Goal: Information Seeking & Learning: Find specific fact

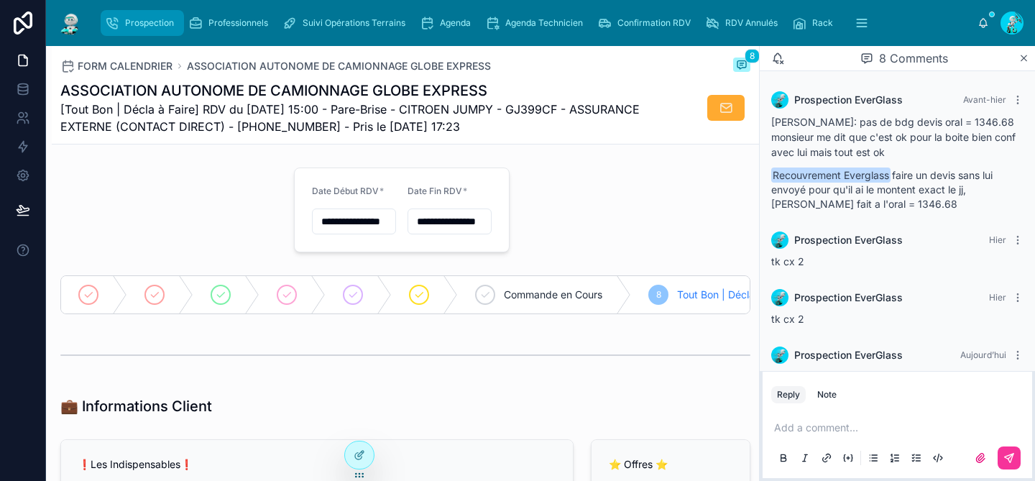
scroll to position [335, 0]
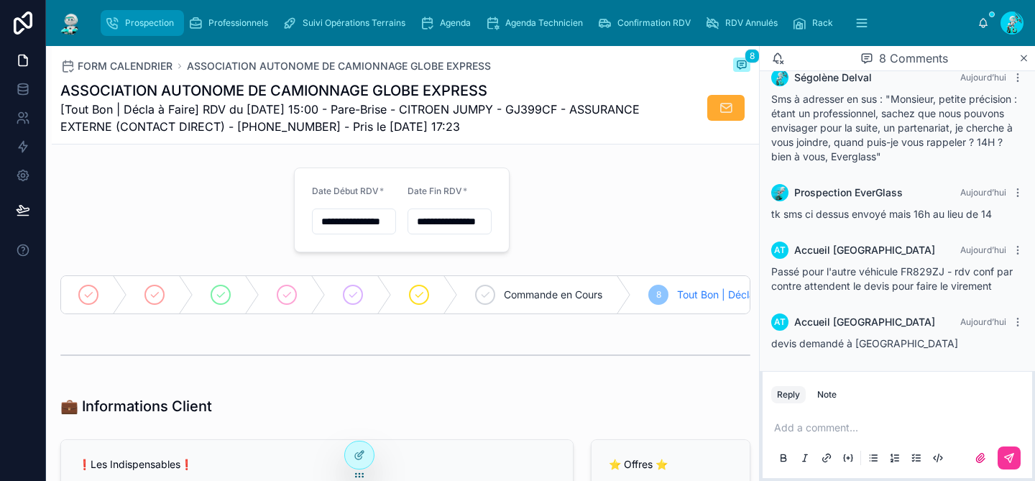
click at [164, 28] on span "Prospection" at bounding box center [149, 22] width 49 height 11
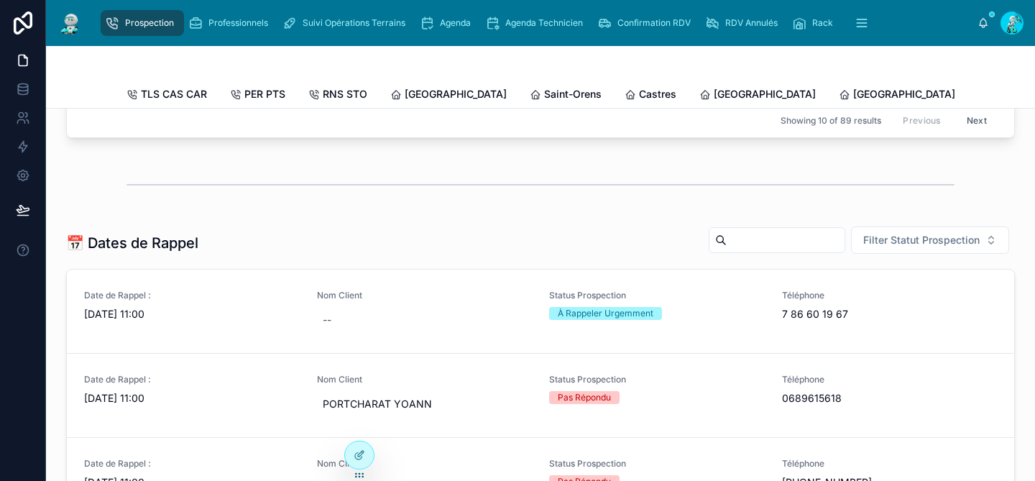
scroll to position [430, 0]
click at [625, 91] on div "Castres" at bounding box center [651, 94] width 52 height 14
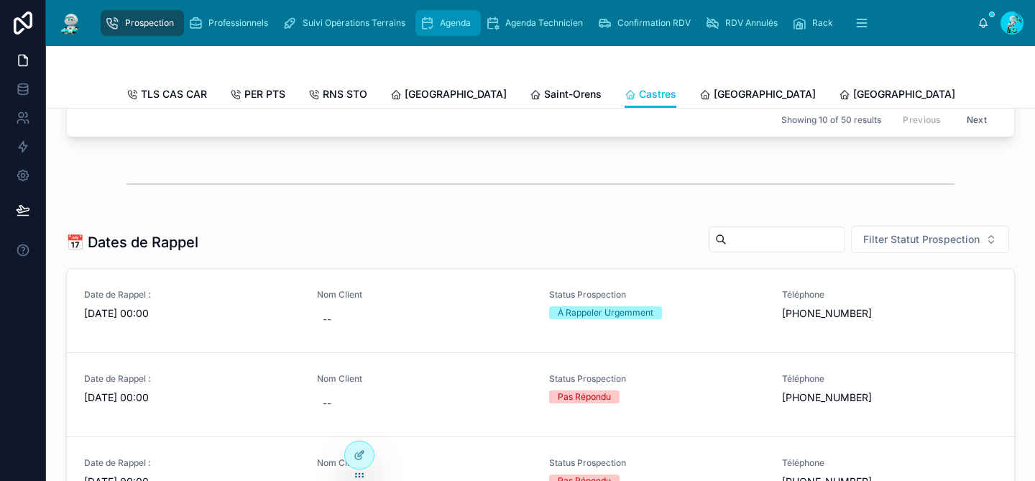
click at [433, 22] on icon "scrollable content" at bounding box center [427, 23] width 14 height 14
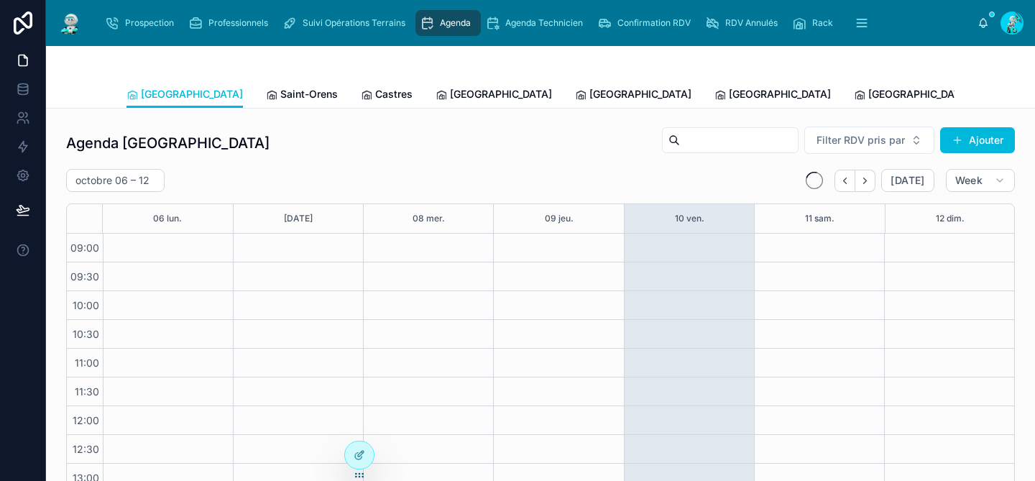
scroll to position [226, 0]
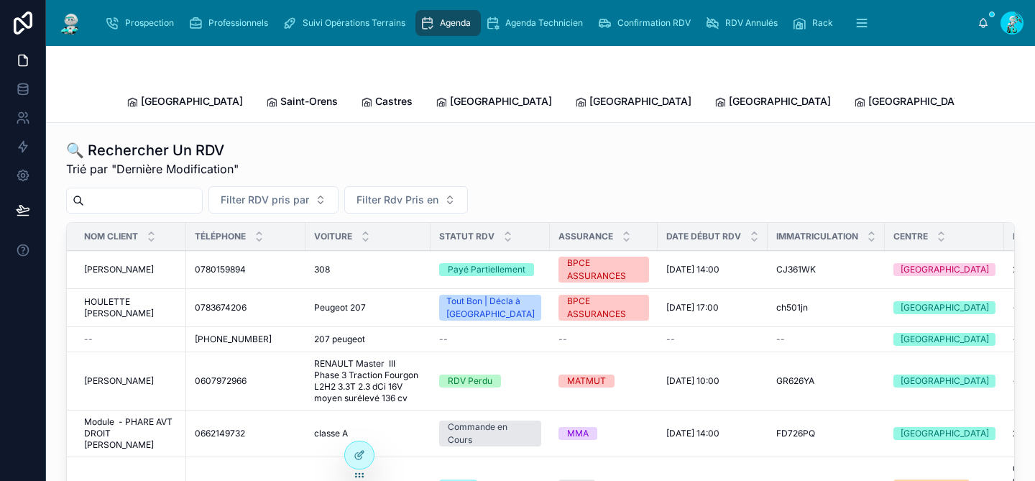
click at [161, 192] on input "text" at bounding box center [143, 200] width 118 height 20
type input "*****"
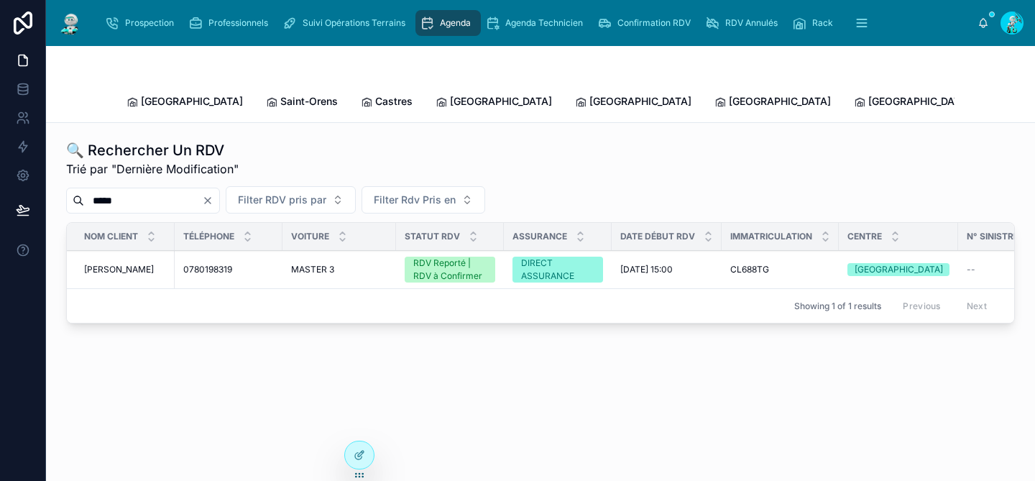
click at [232, 264] on span "0780198319" at bounding box center [207, 269] width 49 height 11
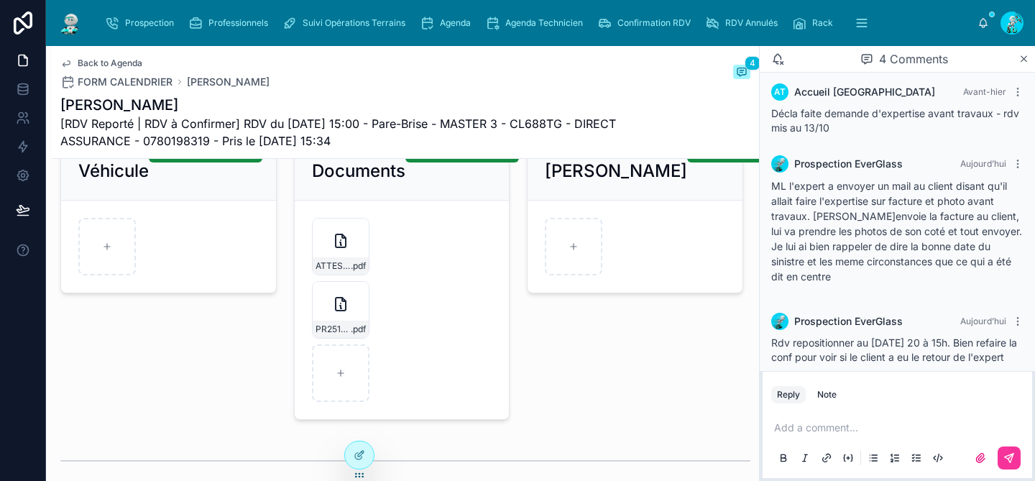
scroll to position [2201, 0]
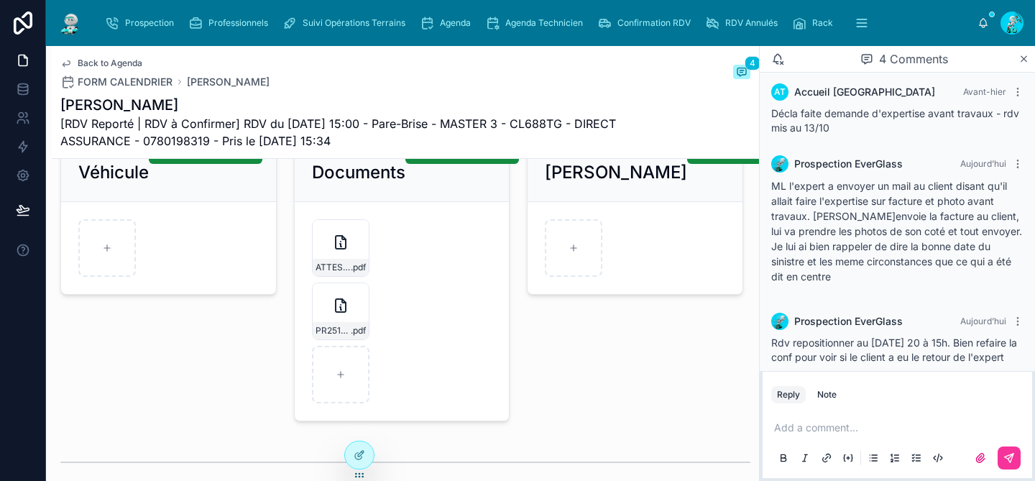
click at [793, 418] on div "Add a comment..." at bounding box center [897, 442] width 252 height 60
click at [789, 428] on p at bounding box center [900, 427] width 252 height 14
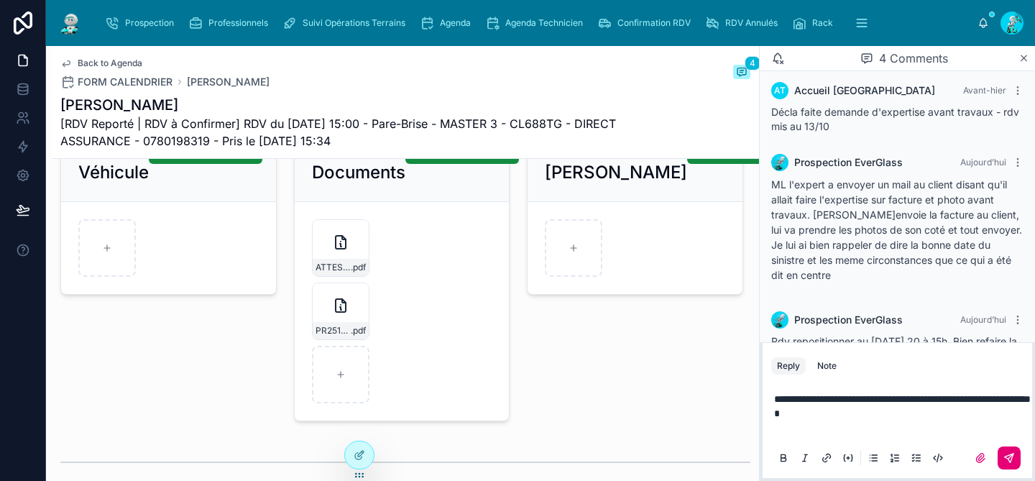
click at [1011, 461] on icon at bounding box center [1008, 457] width 11 height 11
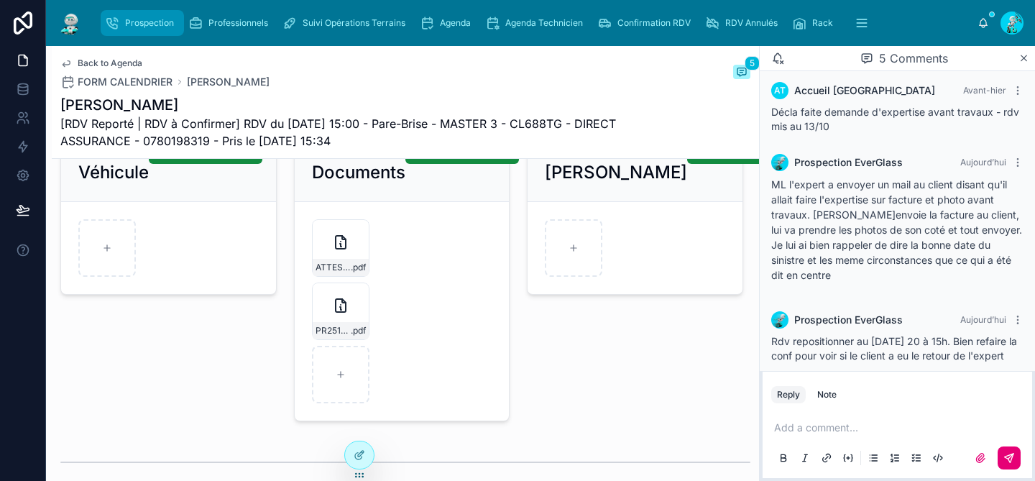
click at [142, 22] on span "Prospection" at bounding box center [149, 22] width 49 height 11
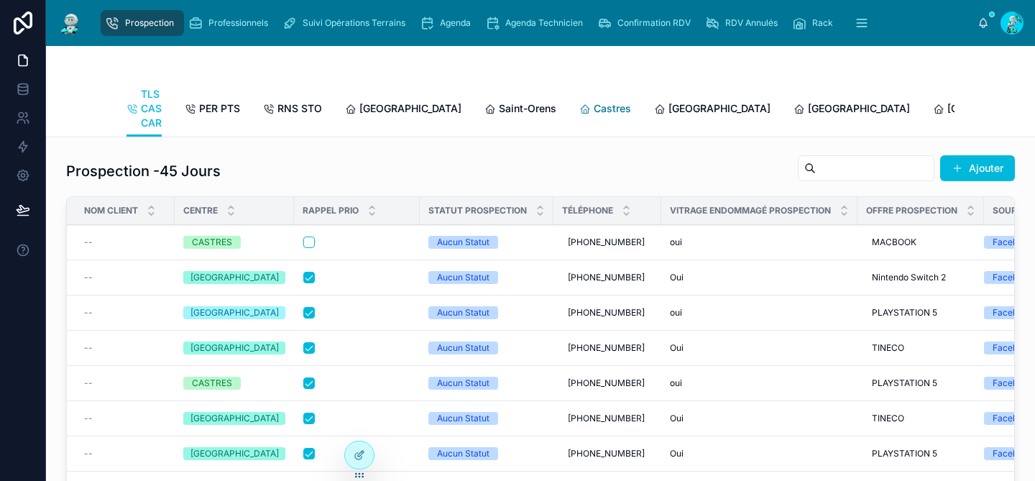
click at [594, 103] on span "Castres" at bounding box center [612, 108] width 37 height 14
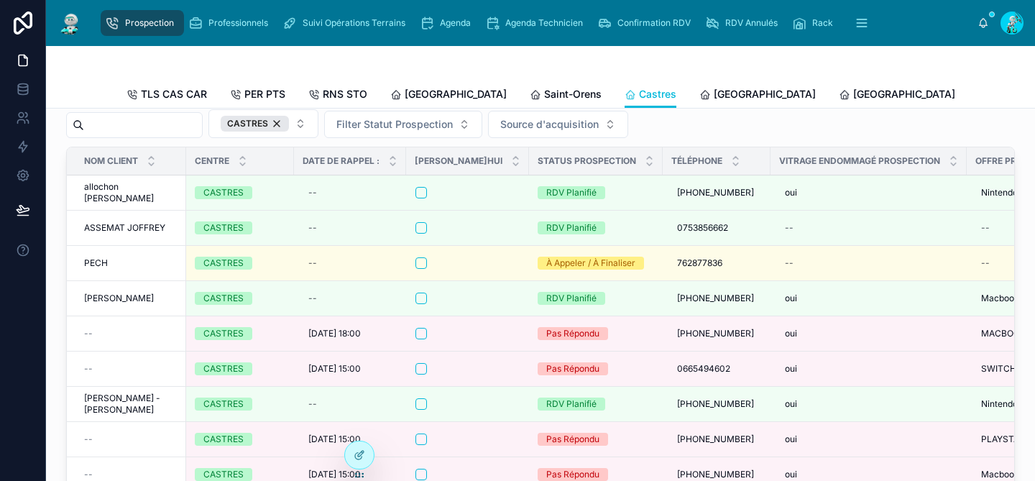
scroll to position [1684, 0]
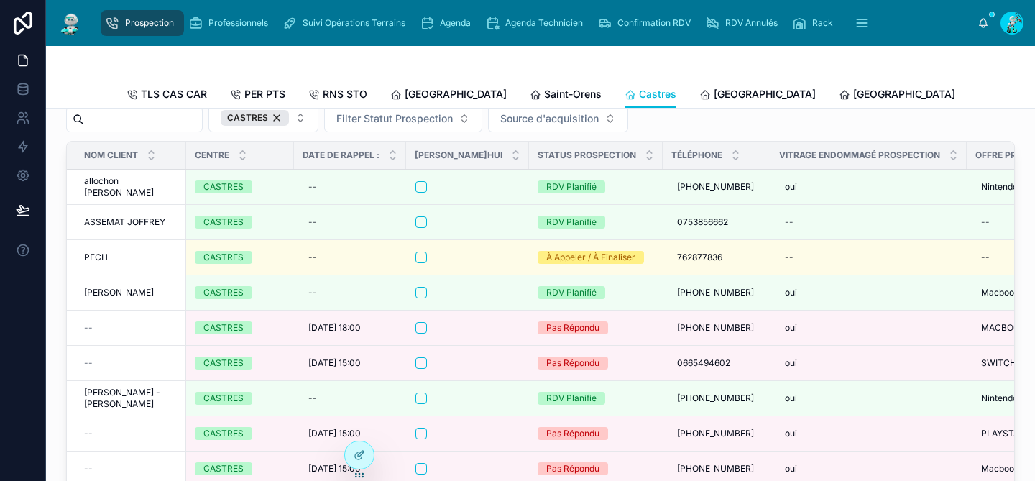
click at [126, 129] on input "text" at bounding box center [143, 119] width 118 height 20
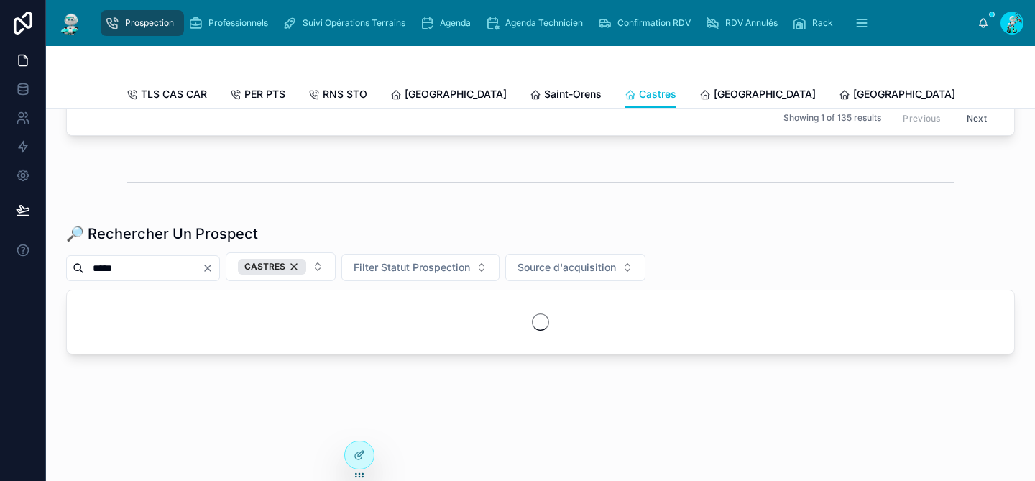
scroll to position [1546, 0]
type input "*****"
click at [306, 264] on div "CASTRES" at bounding box center [272, 267] width 68 height 16
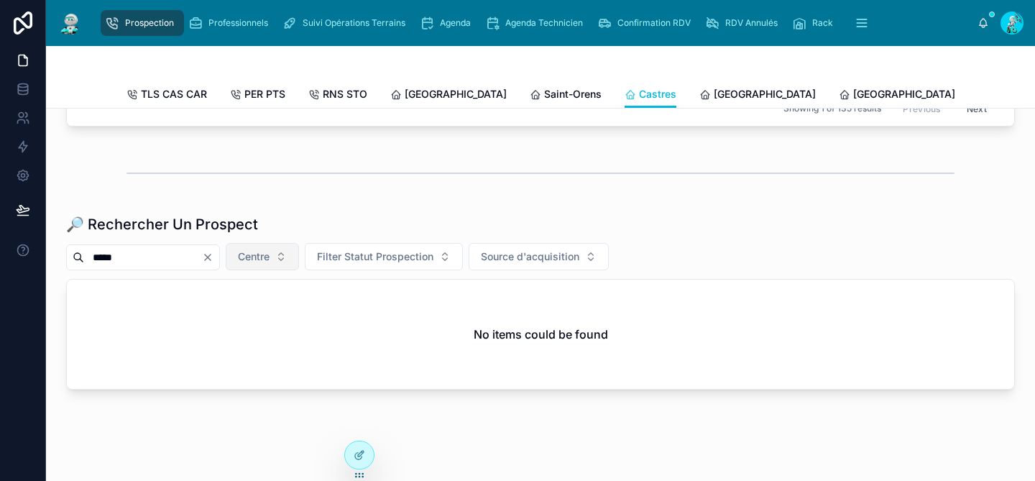
scroll to position [1546, 0]
click at [178, 264] on input "*****" at bounding box center [143, 256] width 118 height 20
drag, startPoint x: 178, startPoint y: 264, endPoint x: 65, endPoint y: 265, distance: 113.6
click at [65, 265] on div "🔎 Rechercher Un Prospect ***** Centre Filter Statut Prospection Source d'acquis…" at bounding box center [540, 303] width 966 height 193
click at [451, 25] on span "Agenda" at bounding box center [455, 22] width 31 height 11
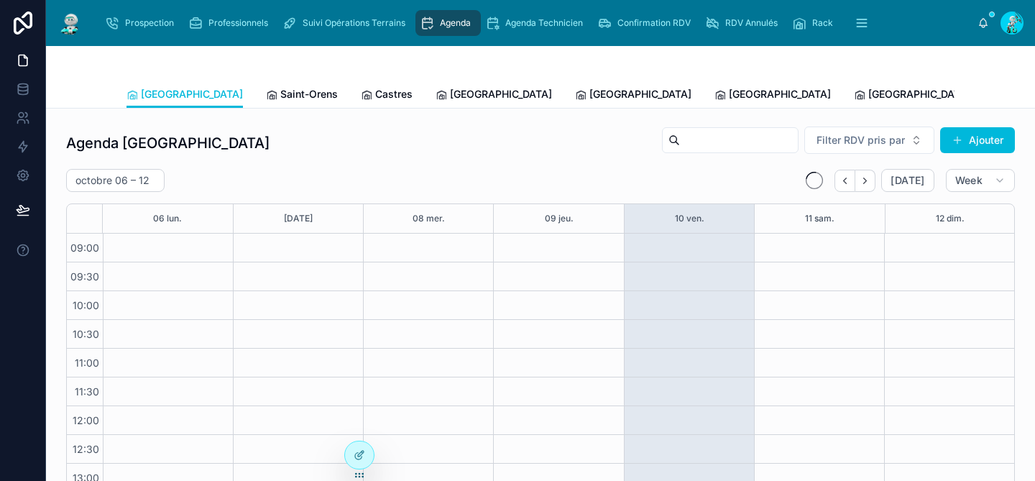
scroll to position [226, 0]
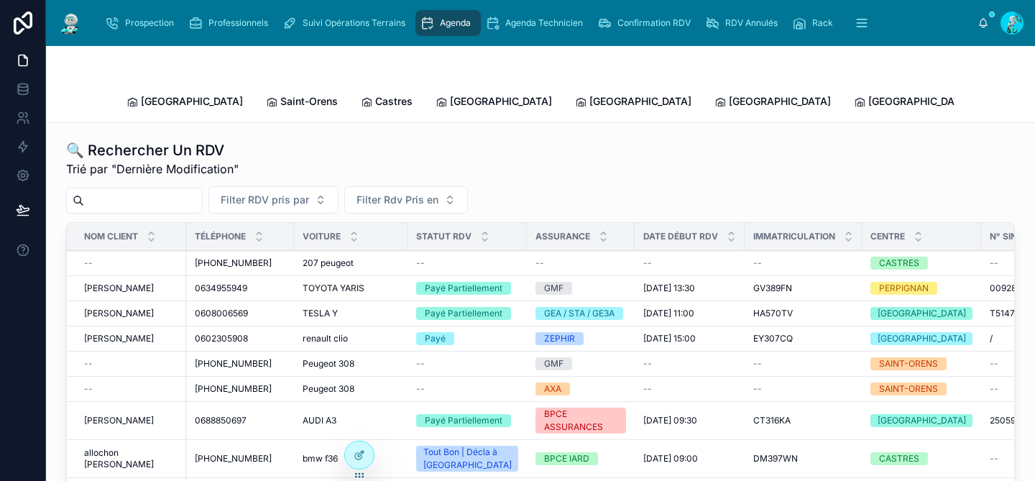
click at [173, 190] on input "text" at bounding box center [143, 200] width 118 height 20
paste input "*****"
type input "*****"
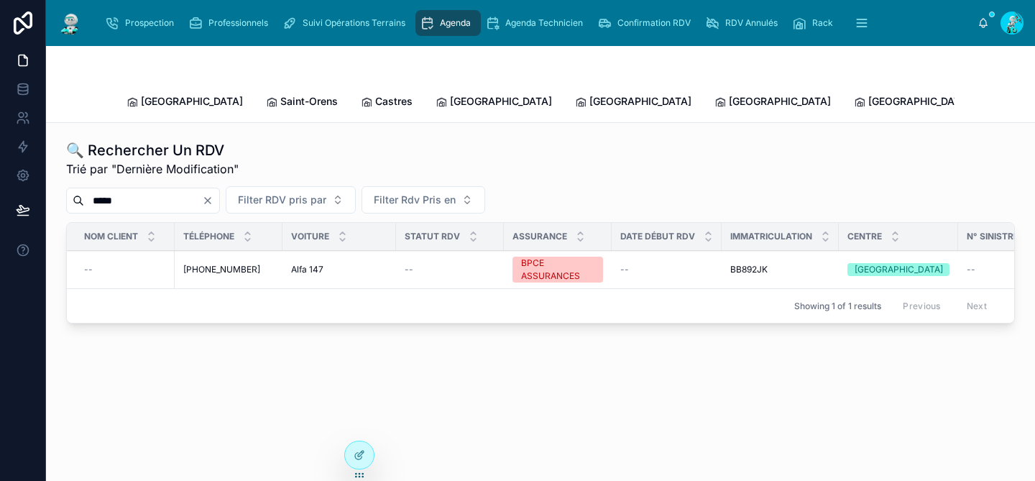
click at [308, 264] on span "Alfa 147" at bounding box center [307, 269] width 32 height 11
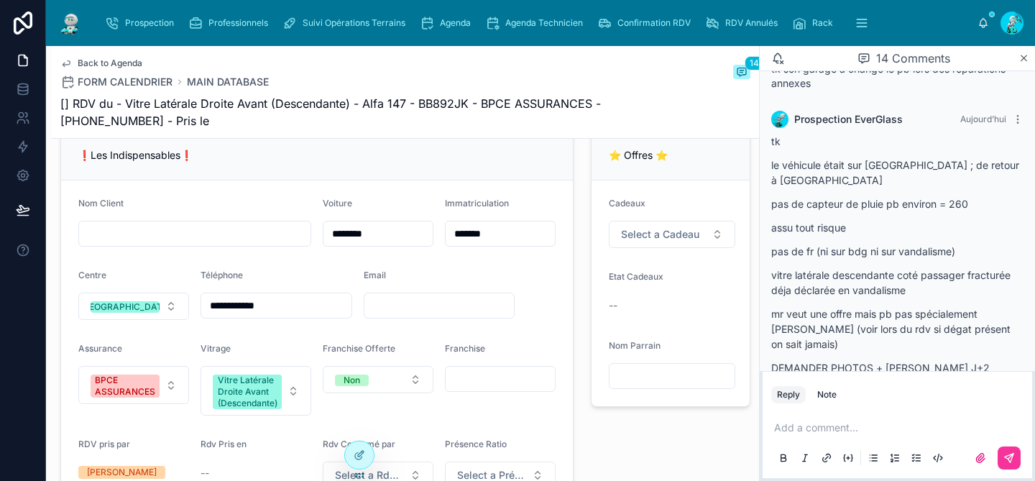
scroll to position [1008, 0]
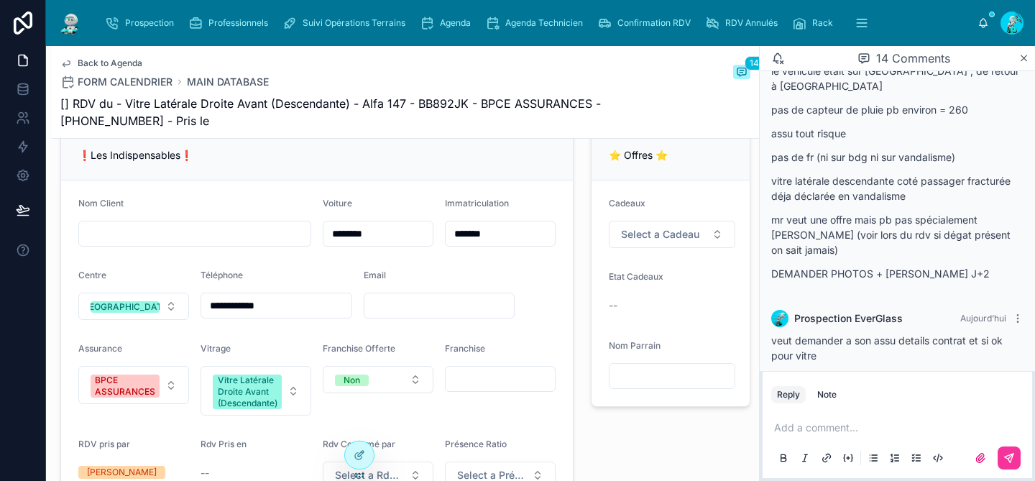
drag, startPoint x: 503, startPoint y: 240, endPoint x: 410, endPoint y: 220, distance: 95.6
click at [410, 220] on form "**********" at bounding box center [317, 343] width 512 height 326
click at [941, 212] on p "mr veut une offre mais pb pas spécialement abimé (voir lors du rdv si dégat pré…" at bounding box center [897, 234] width 252 height 45
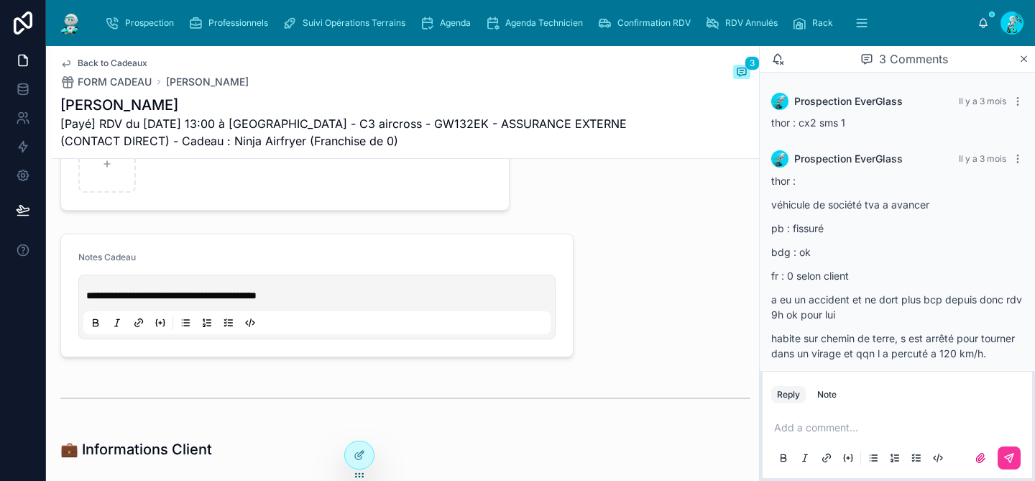
scroll to position [90, 0]
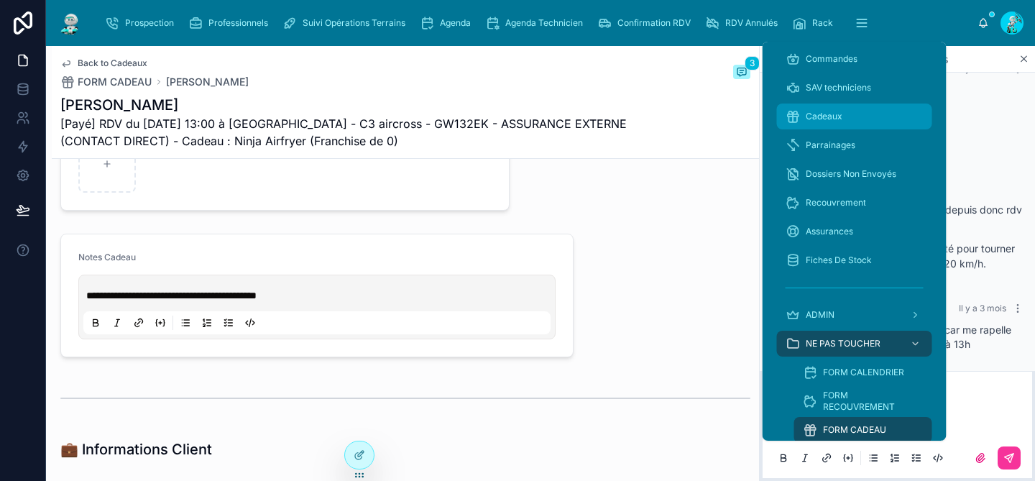
click at [812, 111] on span "Cadeaux" at bounding box center [824, 116] width 37 height 11
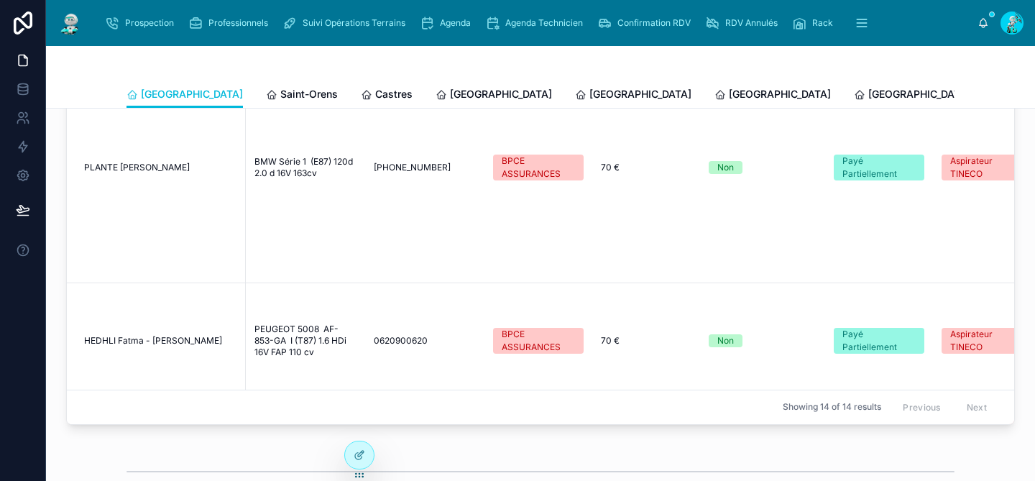
scroll to position [1258, 0]
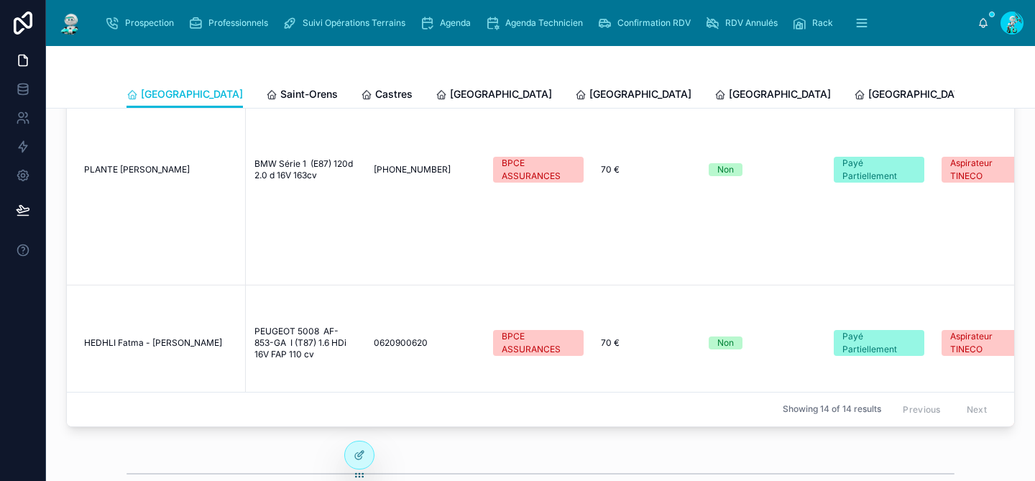
click at [391, 337] on span "0620900620" at bounding box center [401, 342] width 54 height 11
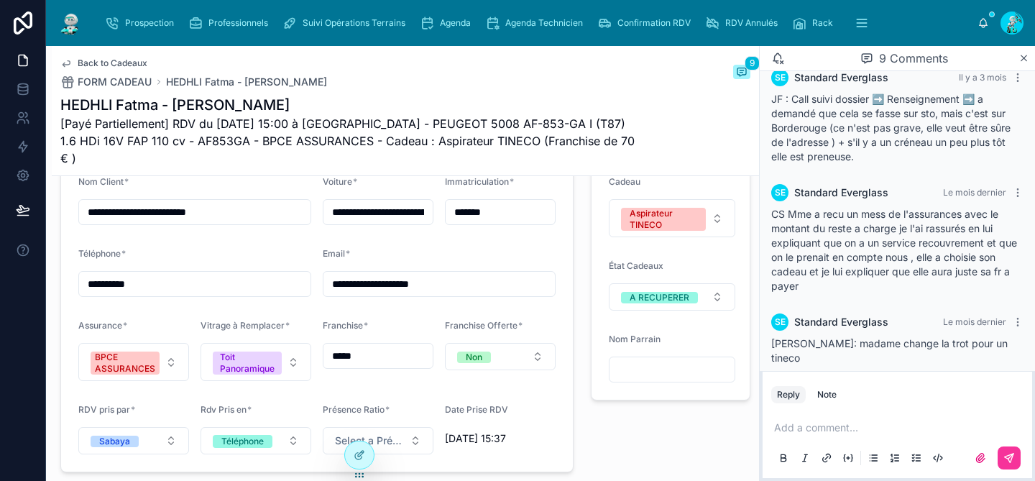
scroll to position [1141, 0]
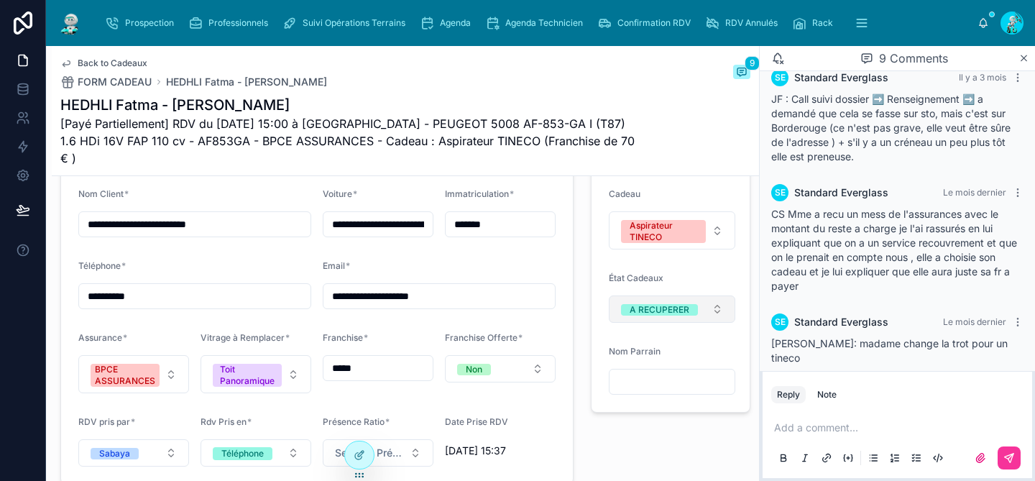
click at [702, 297] on button "A RECUPERER" at bounding box center [672, 308] width 126 height 27
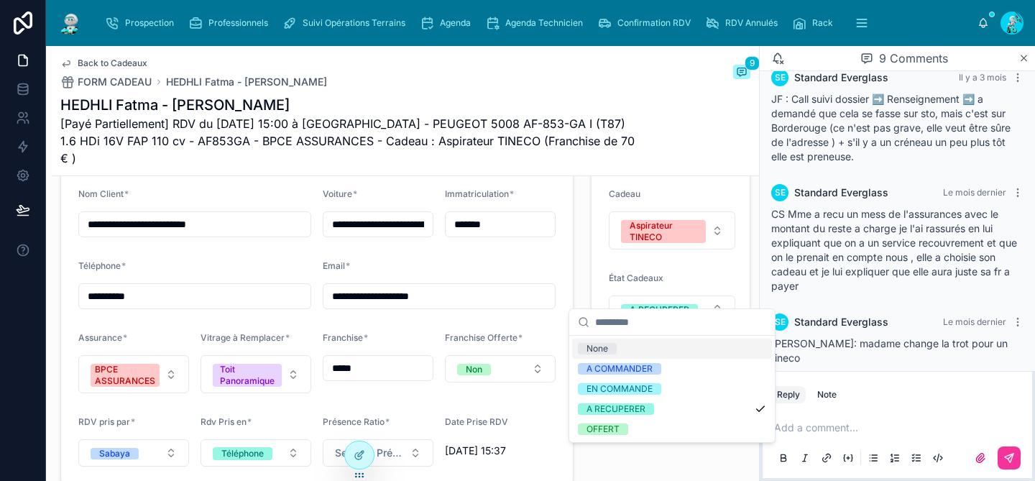
click at [747, 267] on form "Cadeau Aspirateur TINECO État Cadeaux A RECUPERER Nom Parrain" at bounding box center [670, 291] width 158 height 241
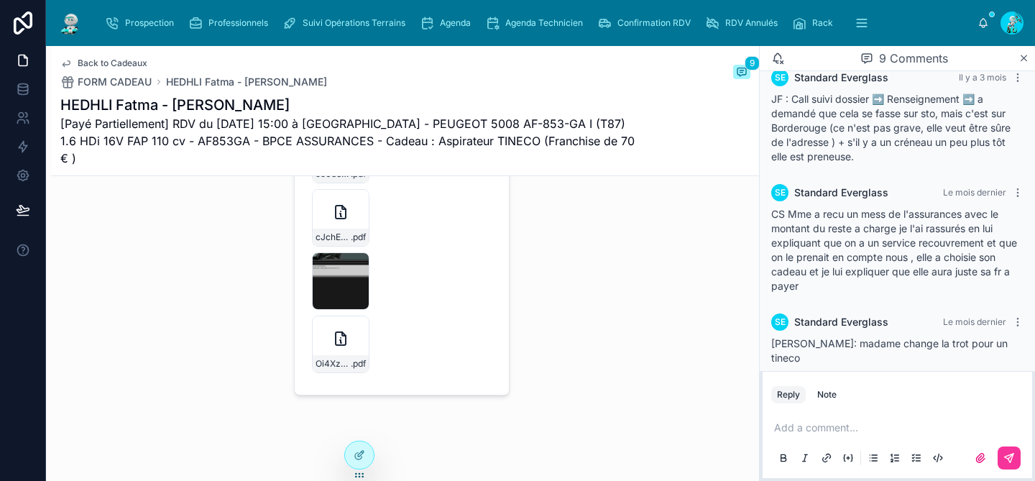
scroll to position [3538, 0]
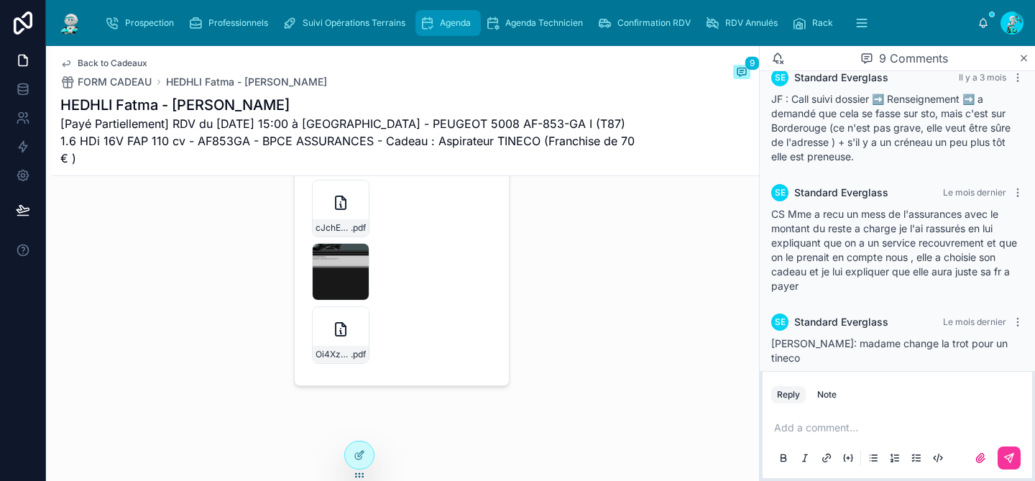
click at [443, 29] on div "Agenda" at bounding box center [448, 22] width 57 height 23
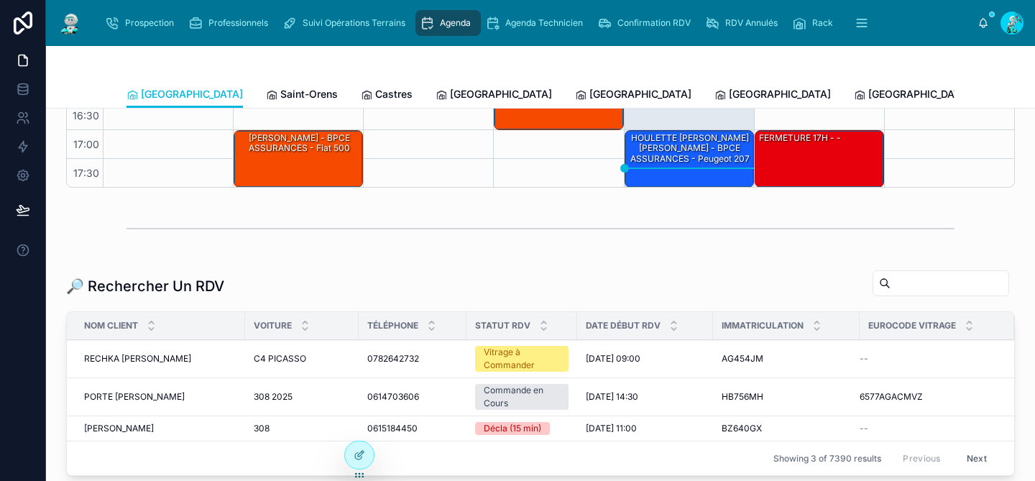
scroll to position [338, 0]
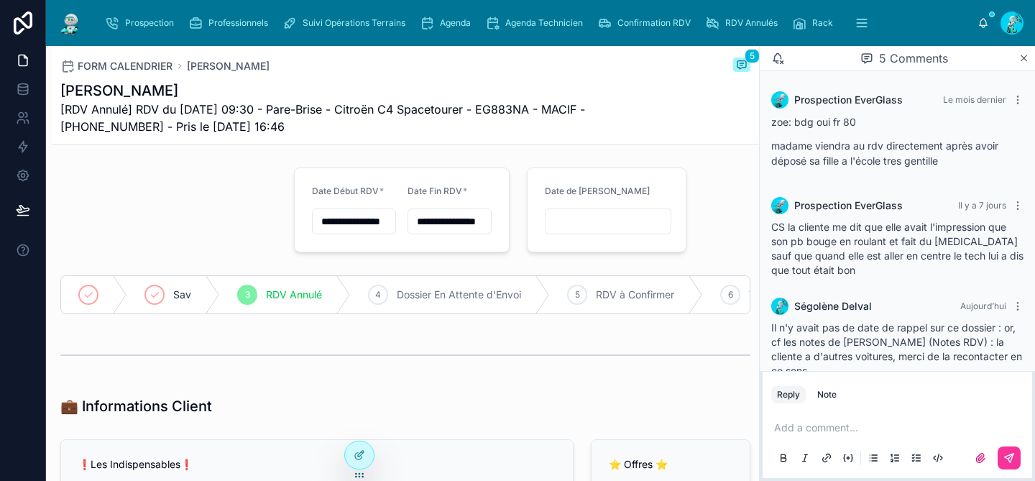
scroll to position [142, 0]
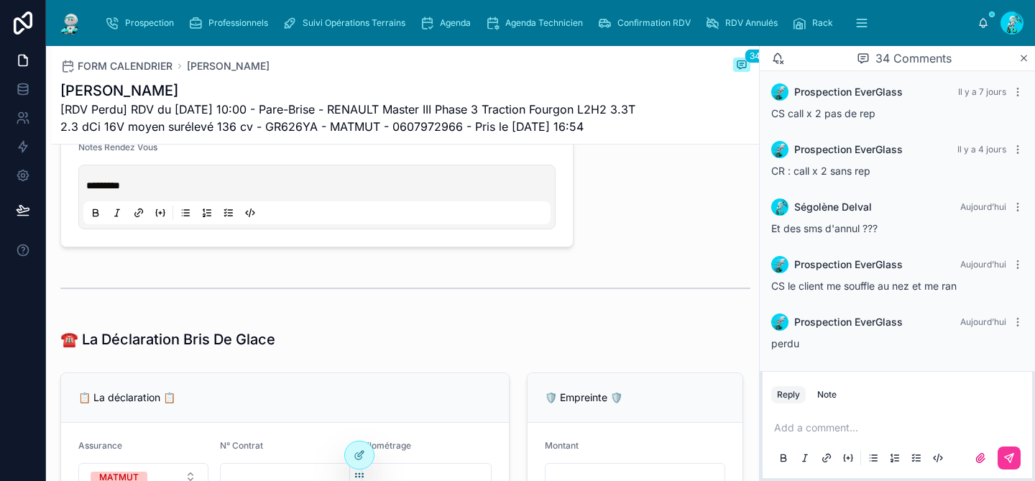
scroll to position [696, 0]
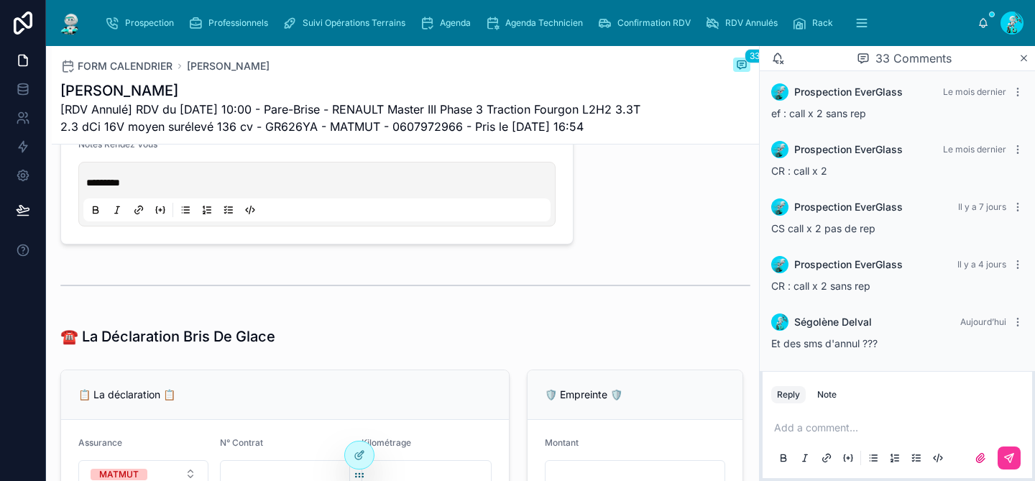
type input "**********"
click at [451, 19] on span "Agenda" at bounding box center [455, 22] width 31 height 11
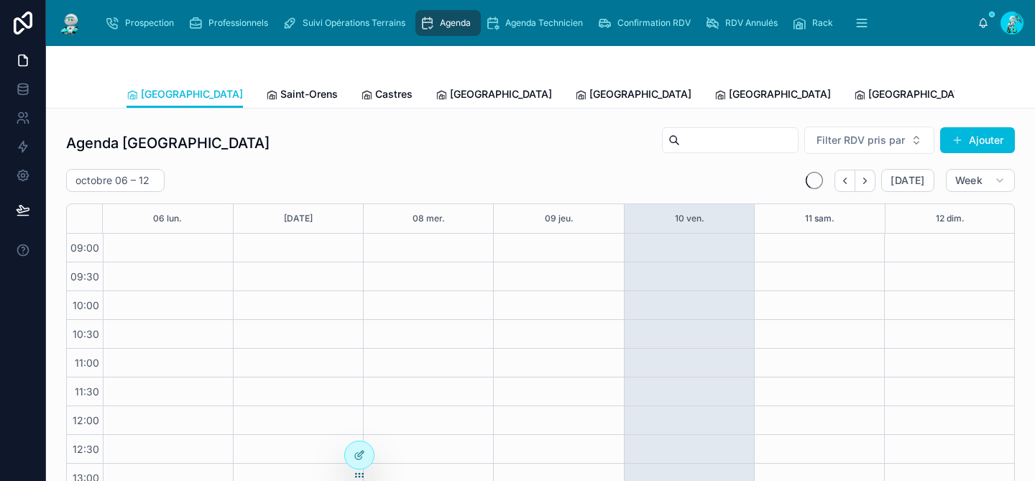
scroll to position [226, 0]
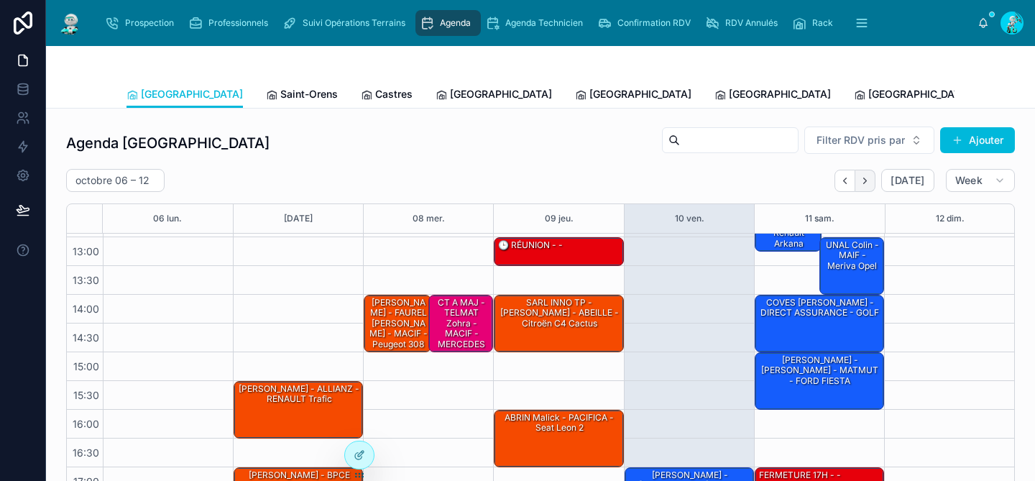
click at [874, 180] on button "Next" at bounding box center [865, 181] width 20 height 22
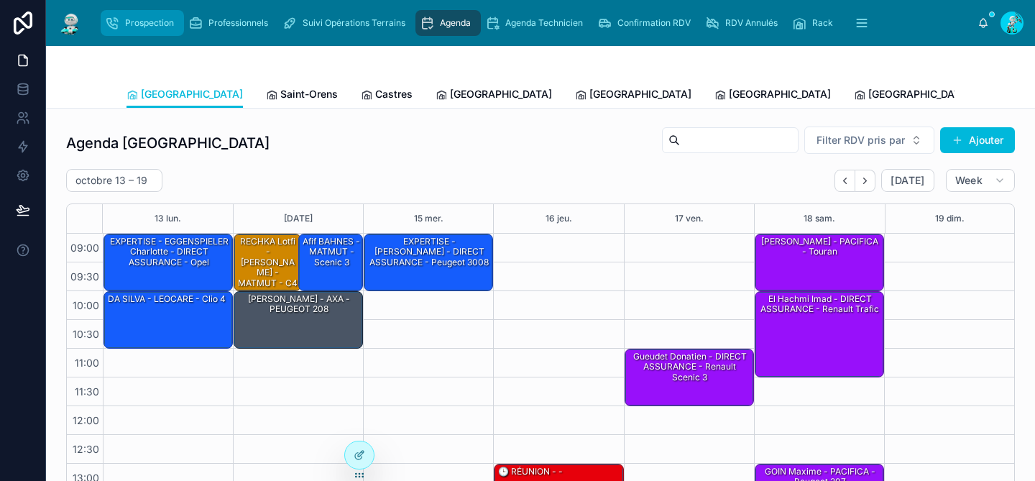
click at [154, 22] on span "Prospection" at bounding box center [149, 22] width 49 height 11
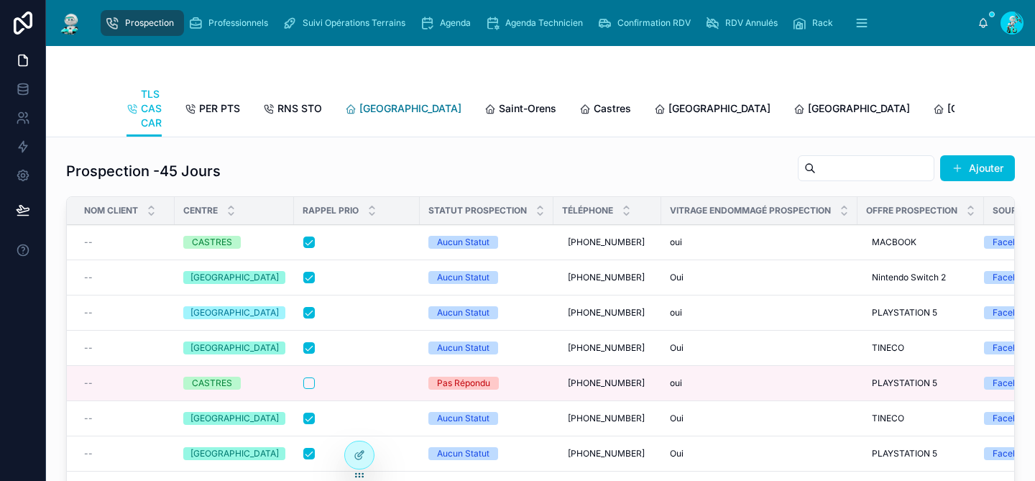
click at [375, 111] on span "[GEOGRAPHIC_DATA]" at bounding box center [410, 108] width 102 height 14
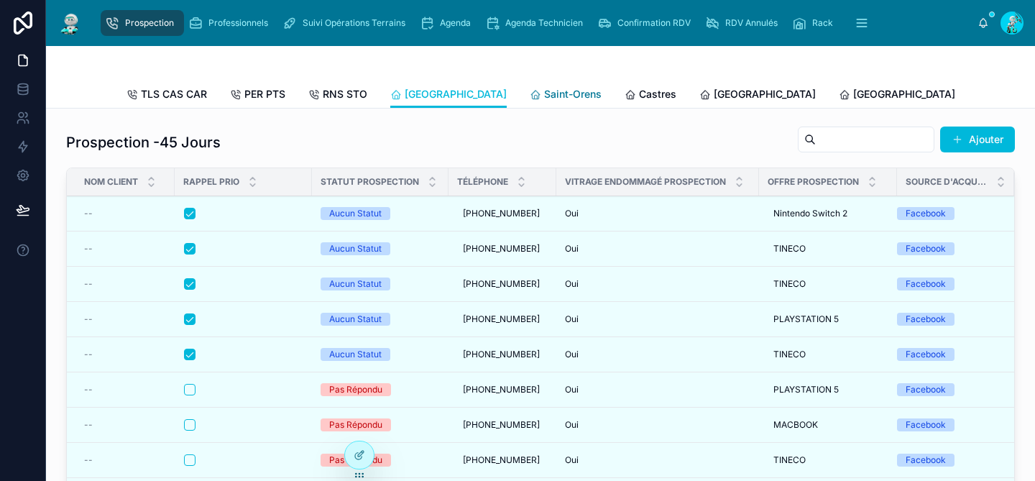
click at [544, 98] on span "Saint-Orens" at bounding box center [572, 94] width 57 height 14
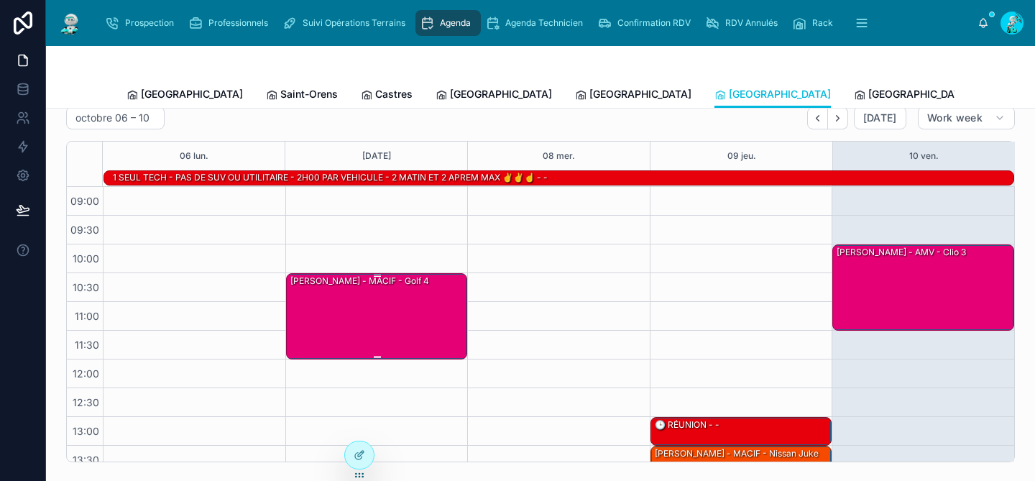
click at [420, 286] on div "[PERSON_NAME] - MACIF - Golf 4" at bounding box center [360, 281] width 142 height 13
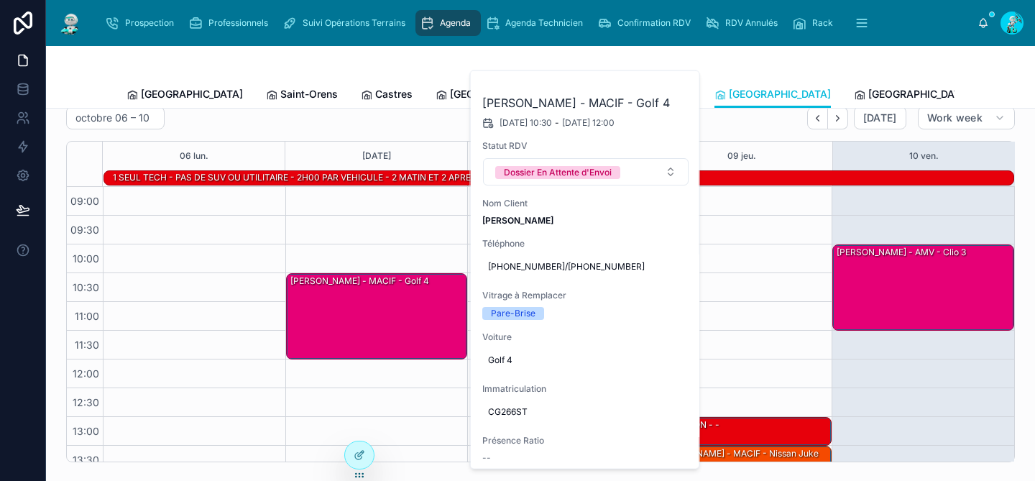
click at [0, 0] on button at bounding box center [0, 0] width 0 height 0
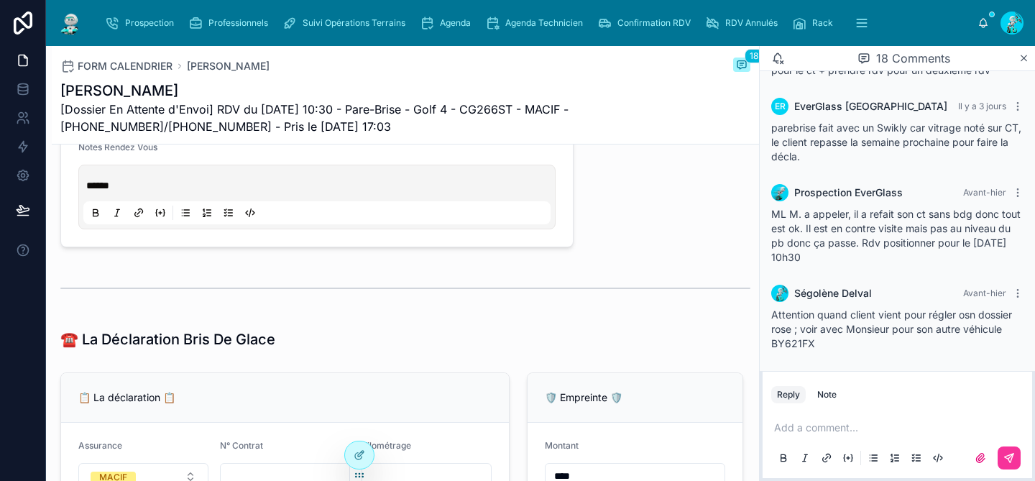
scroll to position [860, 0]
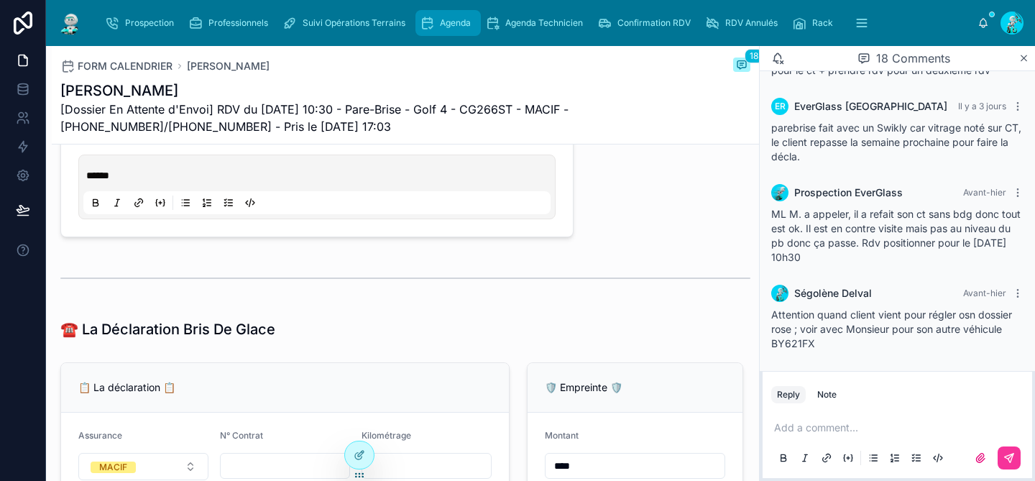
click at [455, 17] on span "Agenda" at bounding box center [455, 22] width 31 height 11
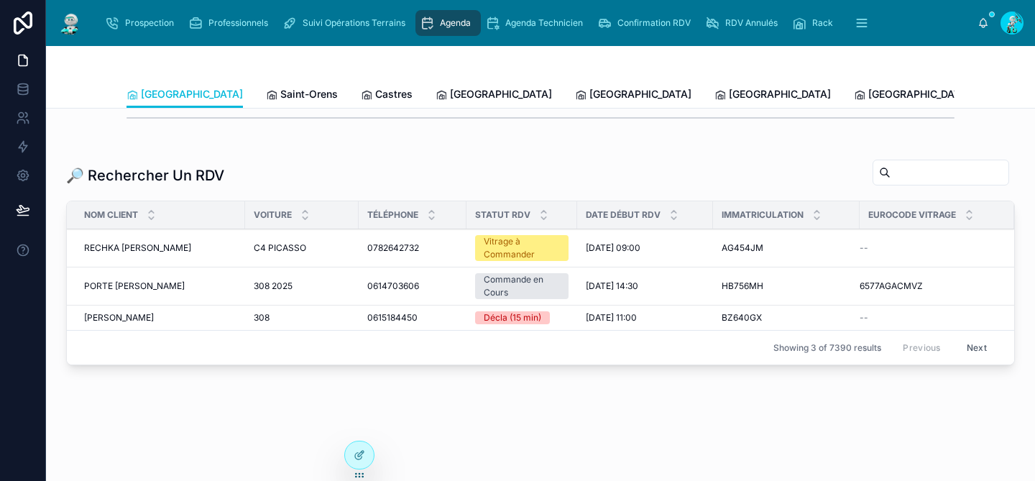
scroll to position [459, 0]
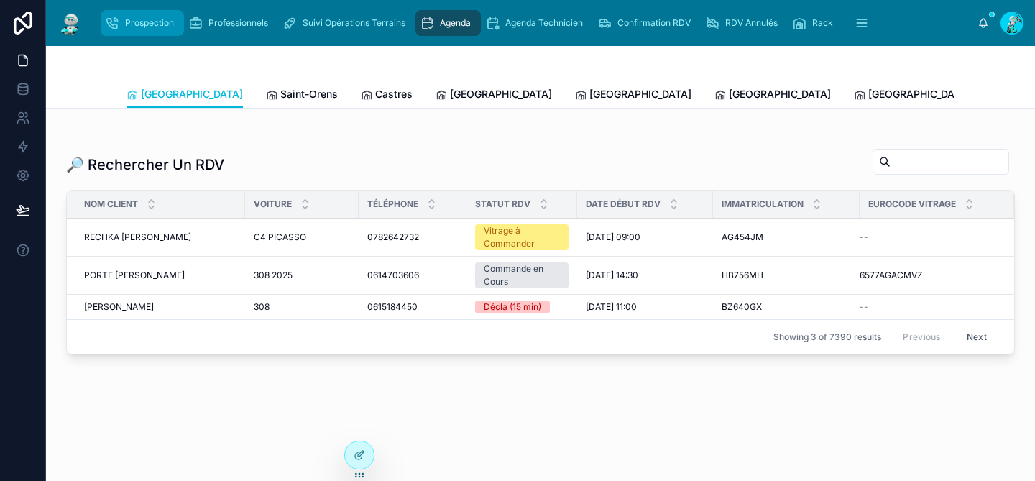
click at [149, 30] on div "Prospection" at bounding box center [142, 22] width 75 height 23
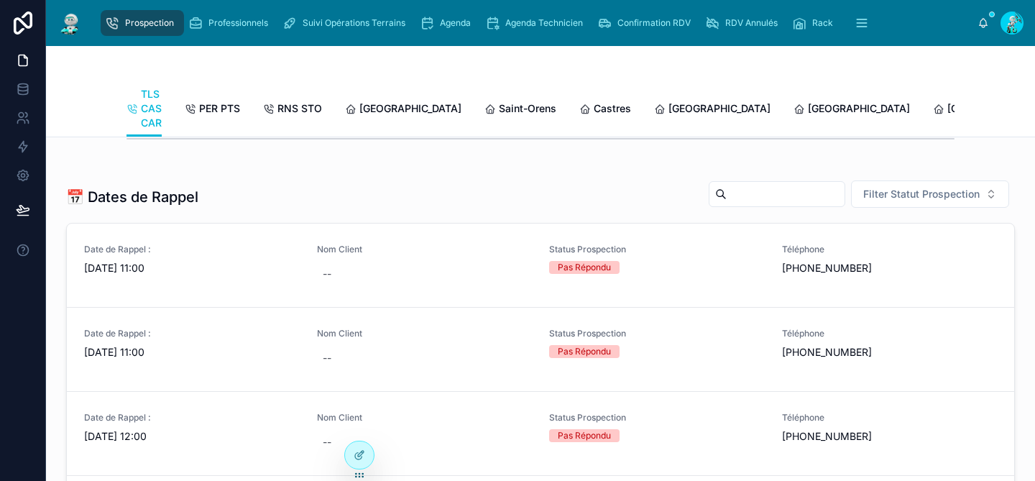
scroll to position [507, 0]
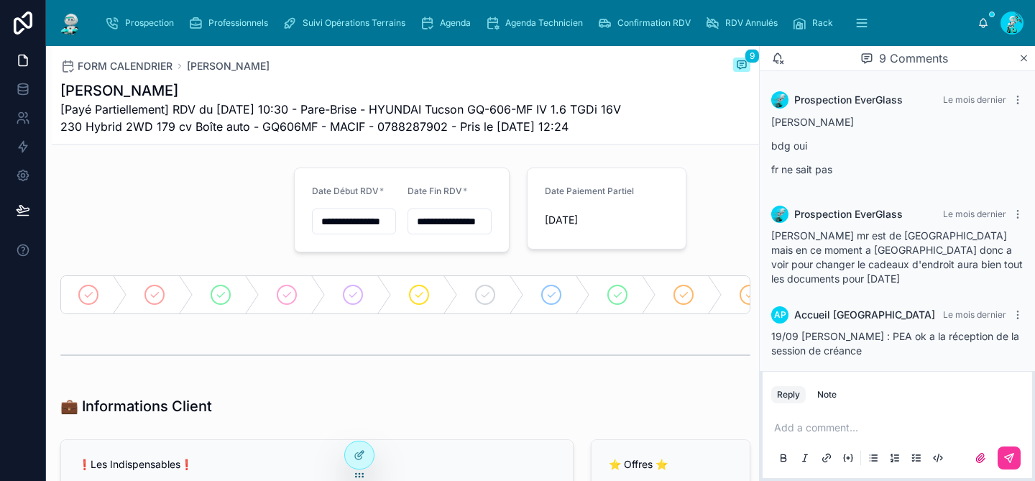
scroll to position [496, 0]
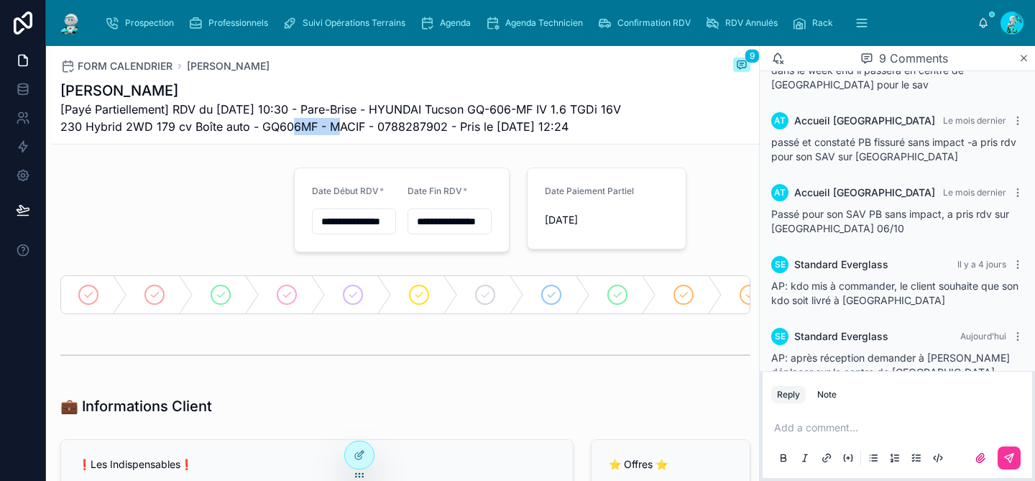
drag, startPoint x: 338, startPoint y: 124, endPoint x: 282, endPoint y: 124, distance: 56.8
click at [282, 124] on span "[Payé Partiellement] RDV du [DATE] 10:30 - Pare-Brise - HYUNDAI Tucson GQ-606-M…" at bounding box center [351, 118] width 582 height 34
copy span "GQ606MF"
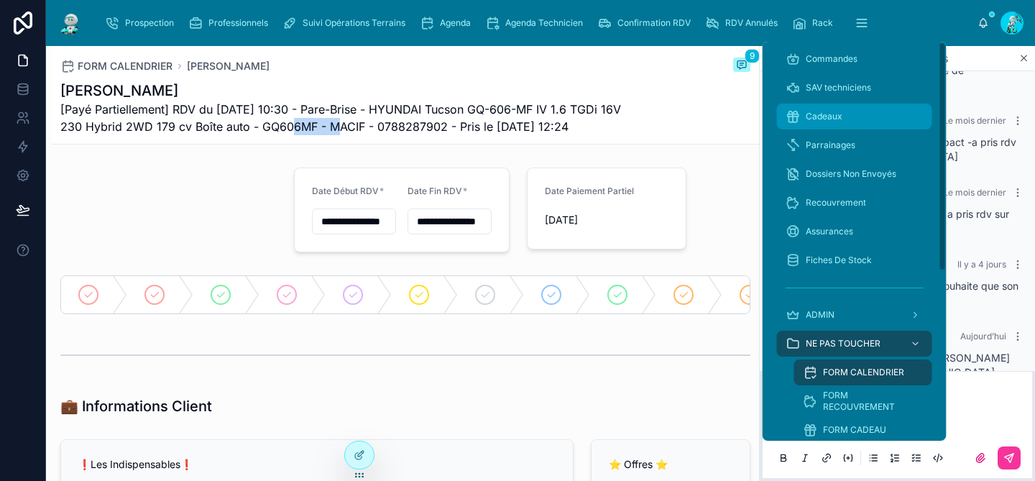
click at [815, 112] on span "Cadeaux" at bounding box center [824, 116] width 37 height 11
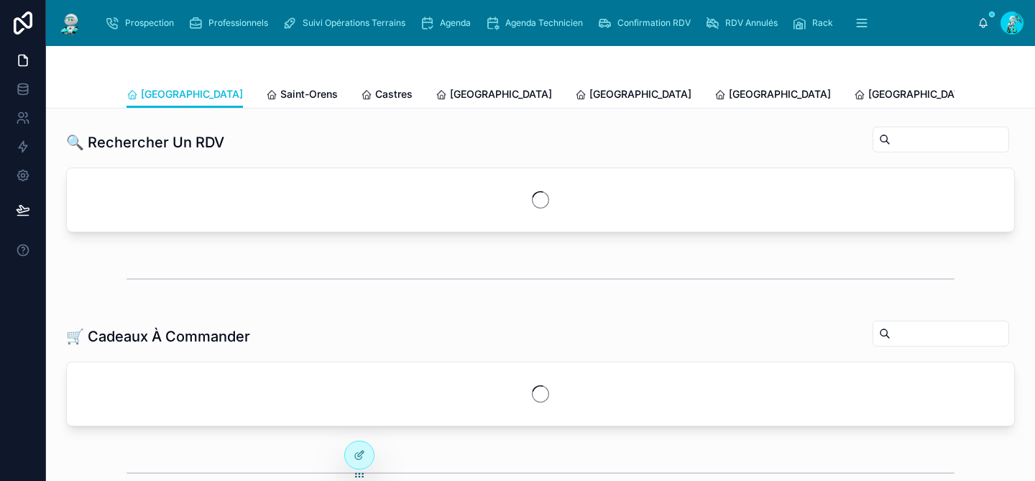
click at [675, 63] on div at bounding box center [540, 63] width 828 height 34
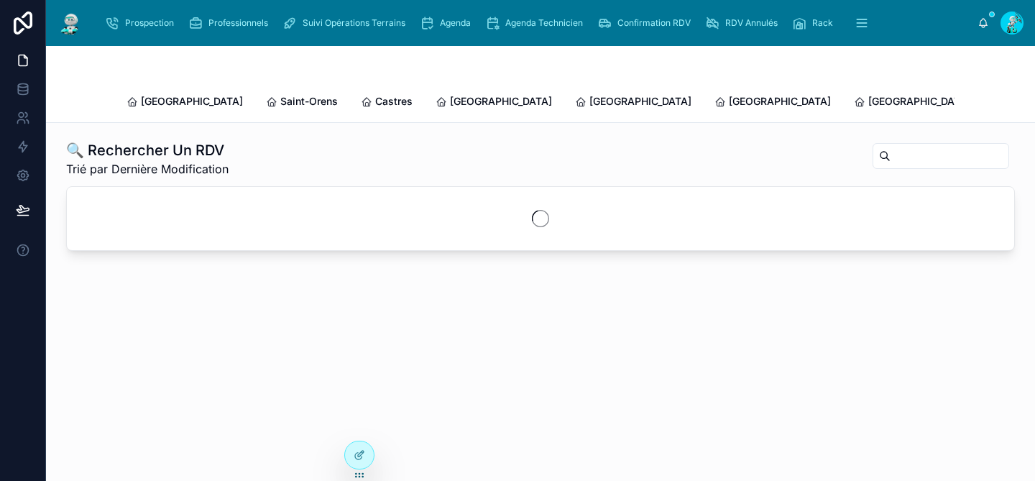
click at [895, 146] on input "text" at bounding box center [949, 156] width 118 height 20
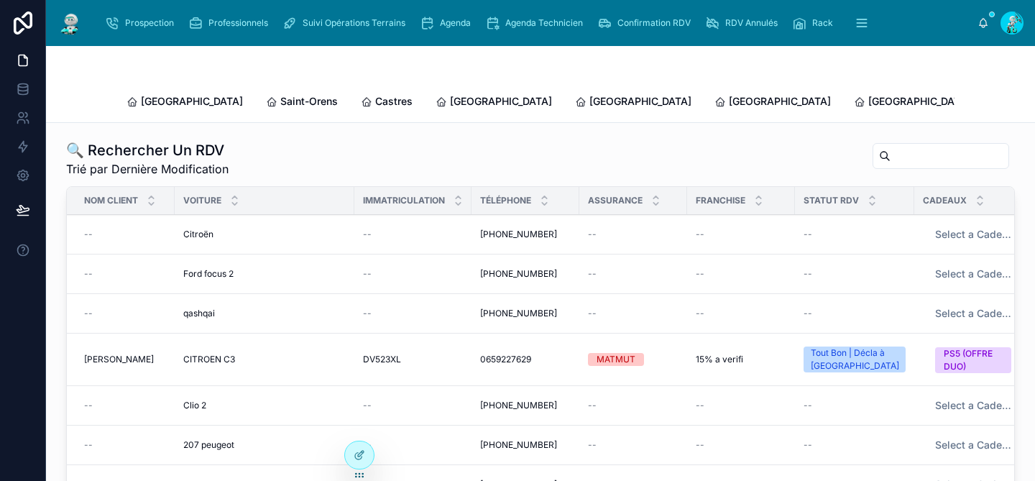
paste input "*******"
type input "*******"
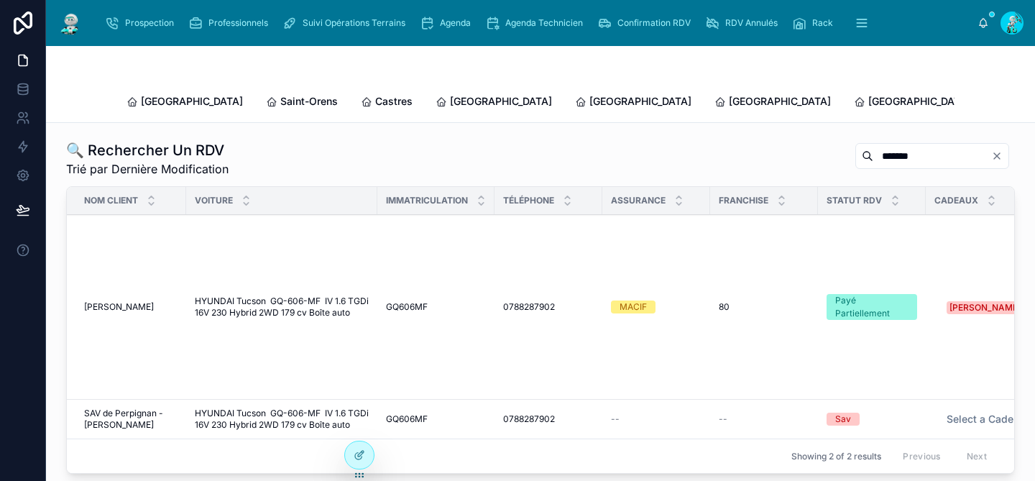
click at [432, 301] on div "GQ606MF GQ606MF" at bounding box center [436, 306] width 100 height 11
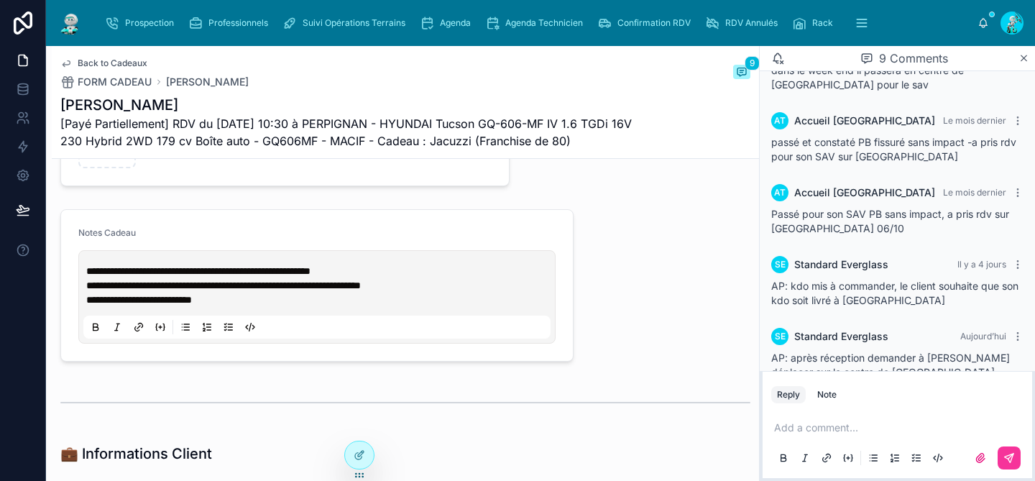
scroll to position [745, 0]
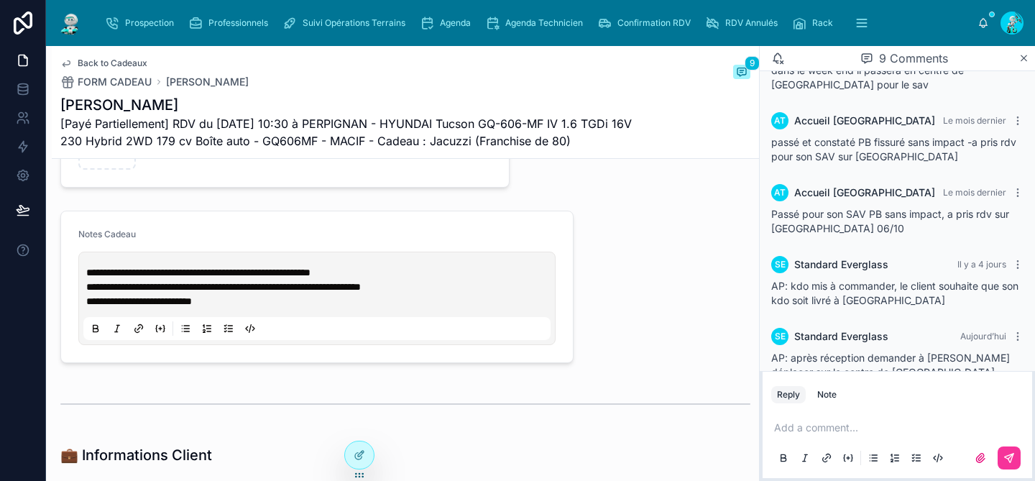
click at [816, 428] on p at bounding box center [900, 427] width 252 height 14
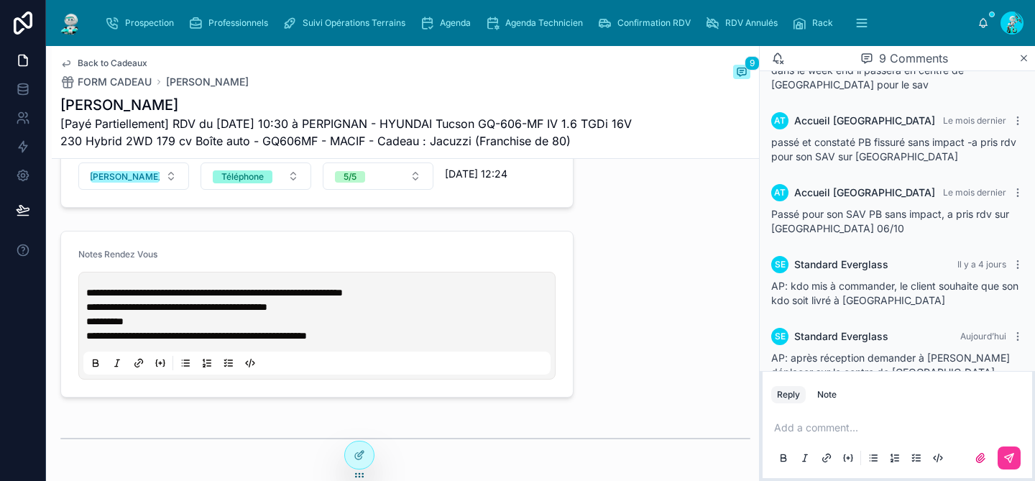
scroll to position [1380, 0]
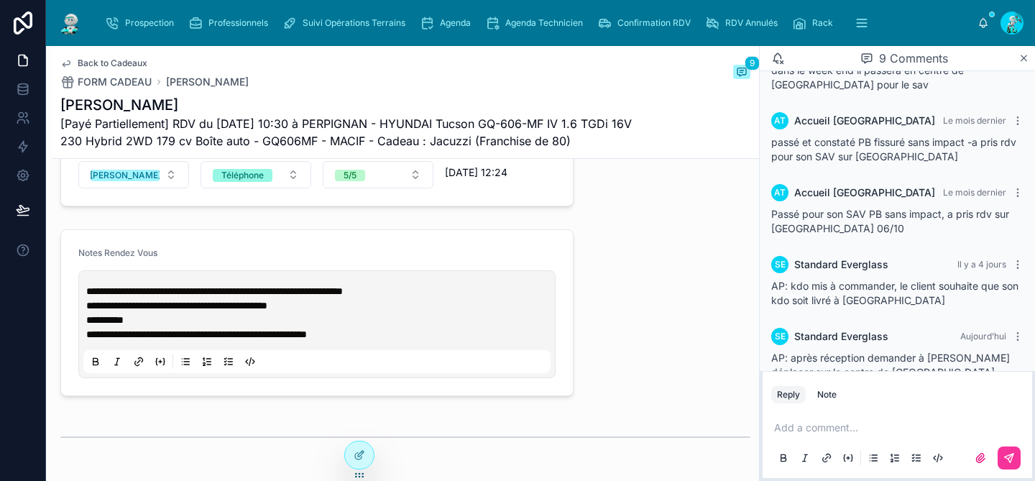
click at [89, 293] on span "**********" at bounding box center [214, 291] width 257 height 10
click at [348, 305] on p "**********" at bounding box center [319, 305] width 467 height 14
click at [353, 307] on span "**********" at bounding box center [243, 305] width 314 height 10
click at [614, 302] on div "**********" at bounding box center [405, 462] width 707 height 3333
